Goal: Check status: Check status

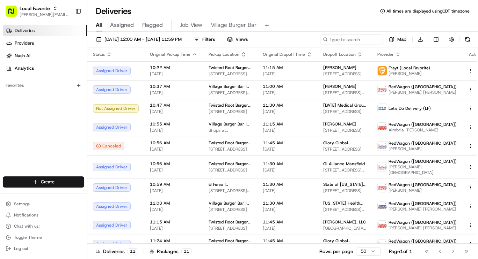
click at [237, 29] on span "Village Burger Bar" at bounding box center [234, 25] width 46 height 8
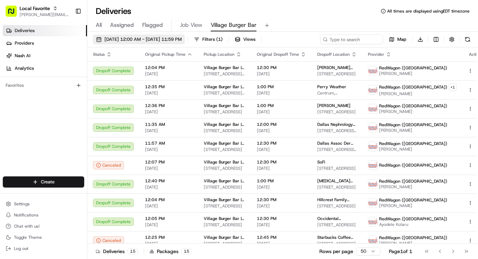
click at [174, 39] on span "[DATE] 12:00 AM - [DATE] 11:59 PM" at bounding box center [142, 39] width 77 height 6
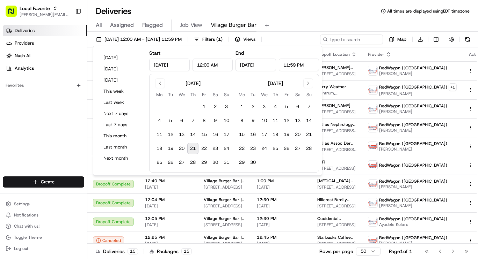
click at [192, 147] on button "21" at bounding box center [192, 148] width 11 height 11
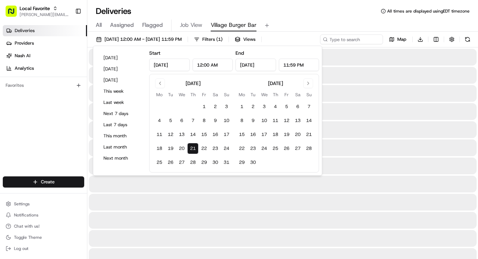
type input "[DATE]"
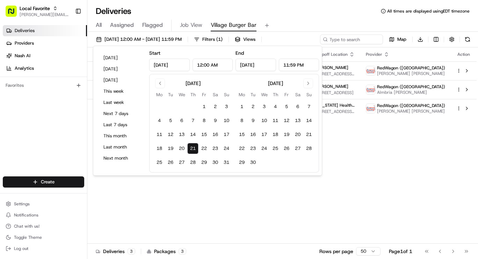
click at [319, 12] on div "Deliveries All times are displayed using EDT timezone" at bounding box center [282, 11] width 390 height 11
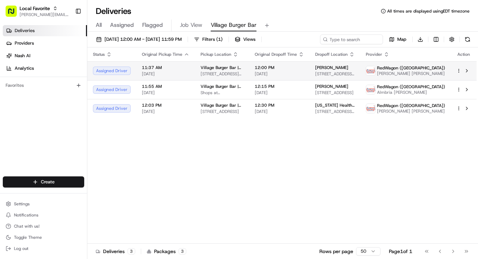
click at [458, 72] on html "Local Favorite [PERSON_NAME][EMAIL_ADDRESS][PERSON_NAME][DOMAIN_NAME] Toggle Si…" at bounding box center [239, 129] width 478 height 259
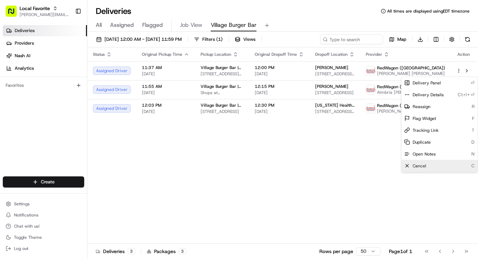
click at [418, 168] on span "Cancel" at bounding box center [419, 166] width 14 height 6
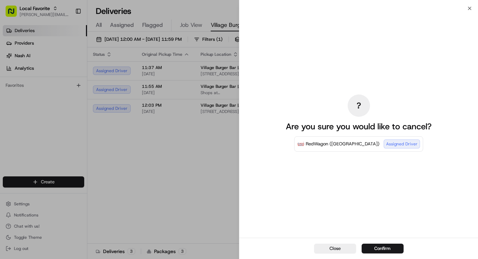
click at [375, 243] on div "Close Confirm" at bounding box center [358, 248] width 239 height 21
click at [373, 249] on button "Confirm" at bounding box center [382, 249] width 42 height 10
